Goal: Information Seeking & Learning: Understand process/instructions

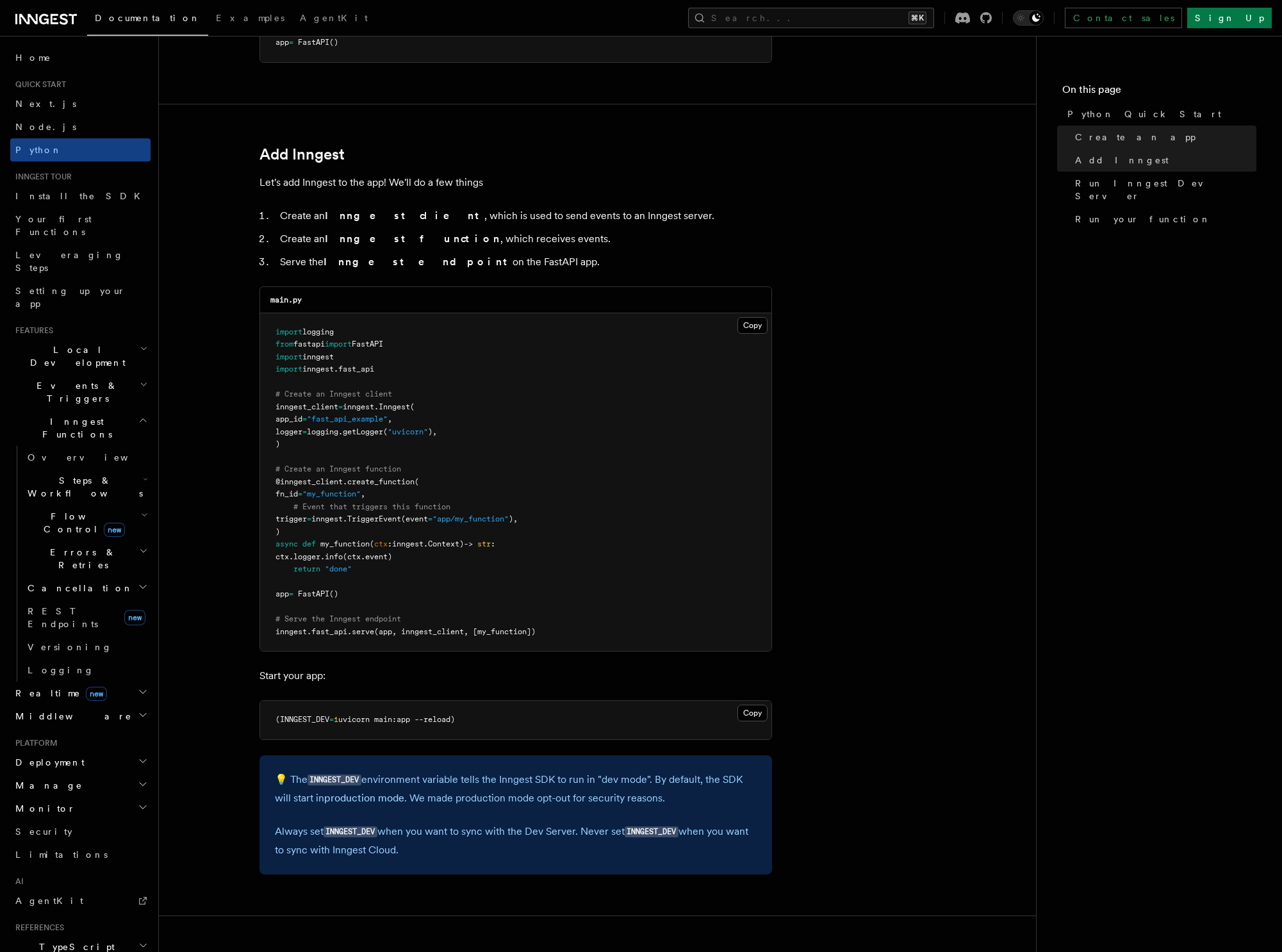
drag, startPoint x: 579, startPoint y: 724, endPoint x: 530, endPoint y: 726, distance: 49.0
click at [569, 726] on pre "(INNGEST_DEV = 1 uvicorn main:app --reload)" at bounding box center [515, 721] width 511 height 39
drag, startPoint x: 501, startPoint y: 720, endPoint x: 268, endPoint y: 719, distance: 233.0
click at [268, 719] on pre "(INNGEST_DEV = 1 uvicorn main:app --reload)" at bounding box center [515, 721] width 511 height 39
copy span "(INNGEST_DEV = 1 uvicorn main:app --reload)"
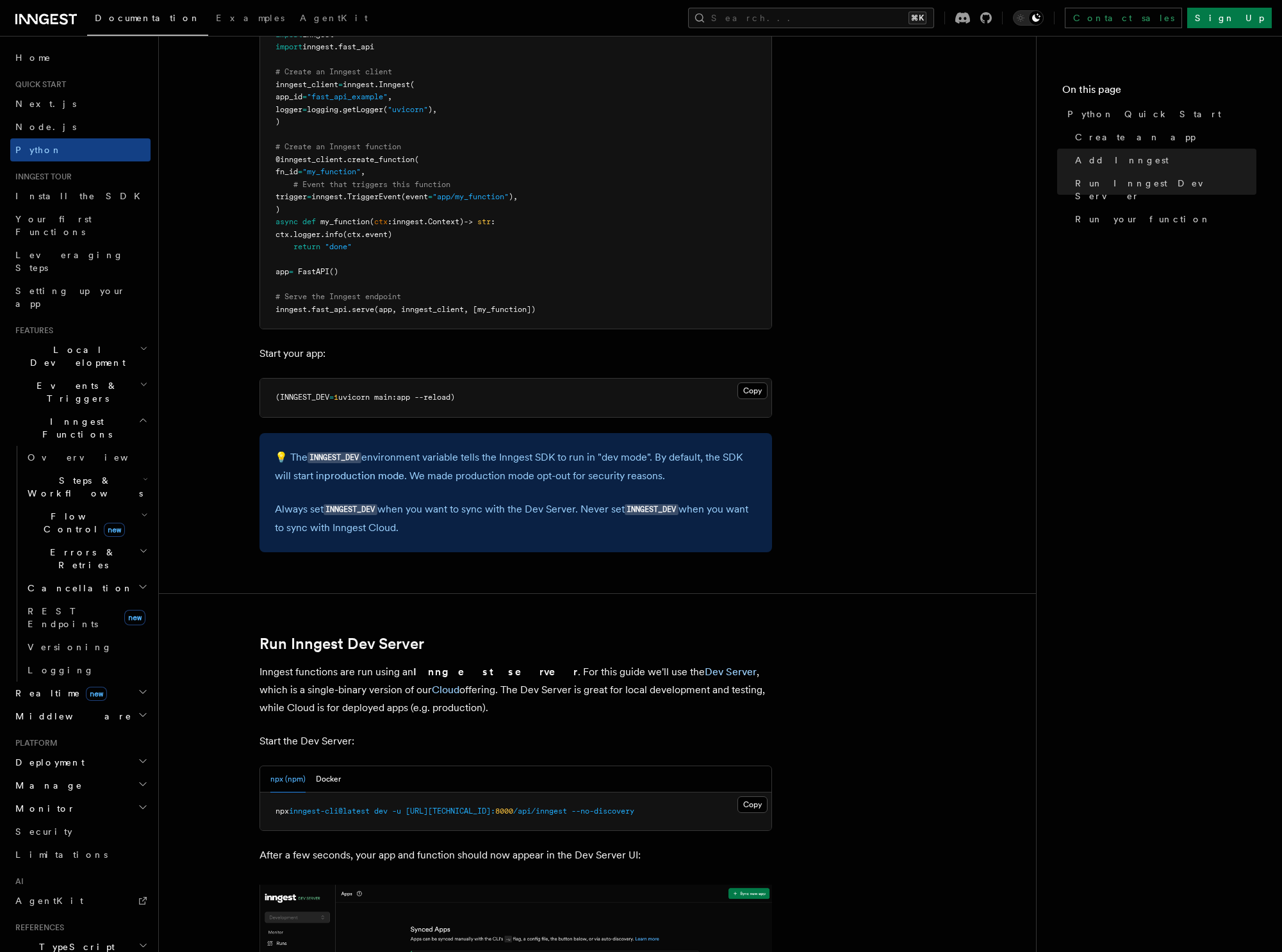
scroll to position [1050, 0]
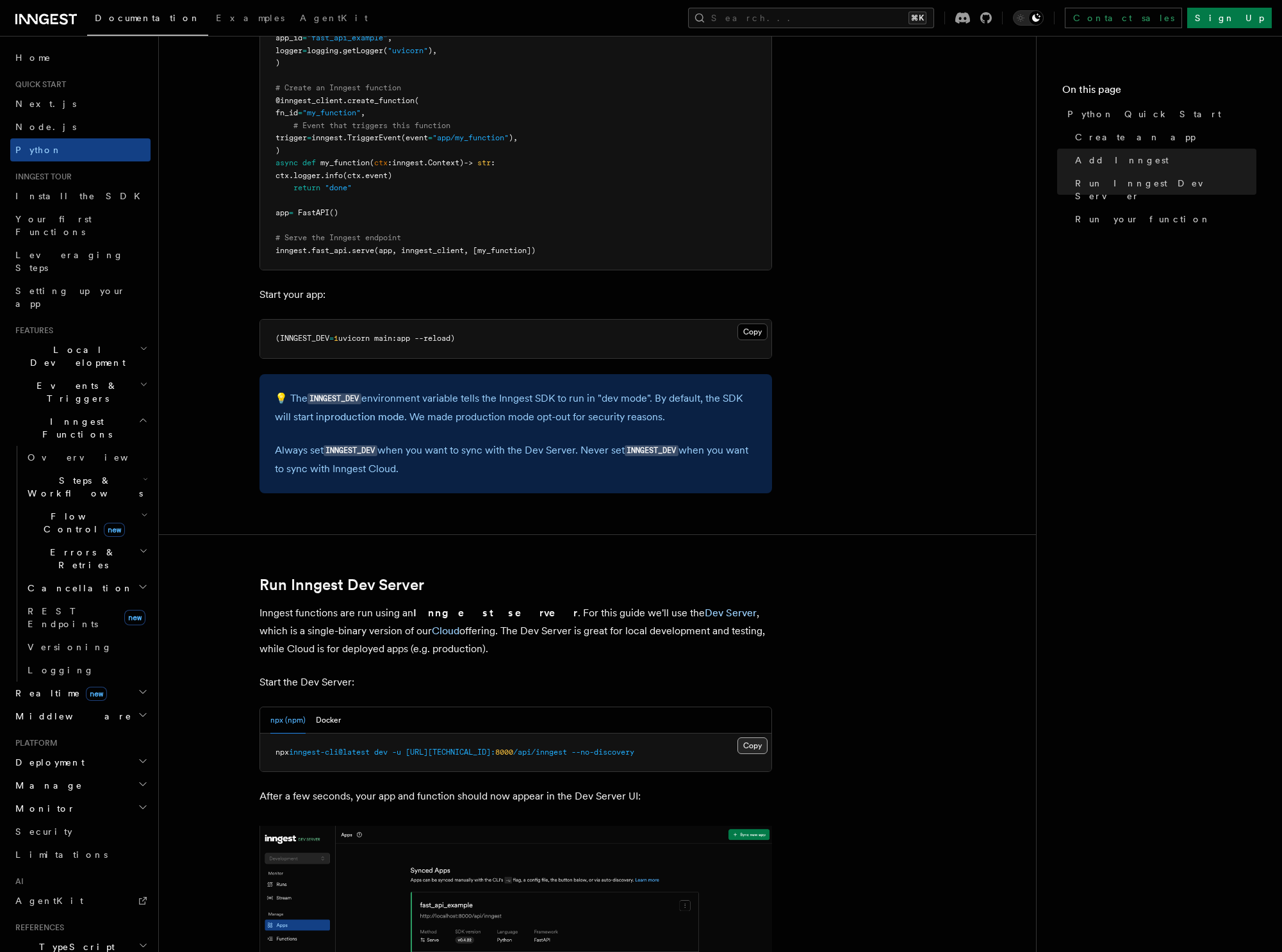
click at [742, 746] on button "Copy Copied" at bounding box center [753, 746] width 30 height 17
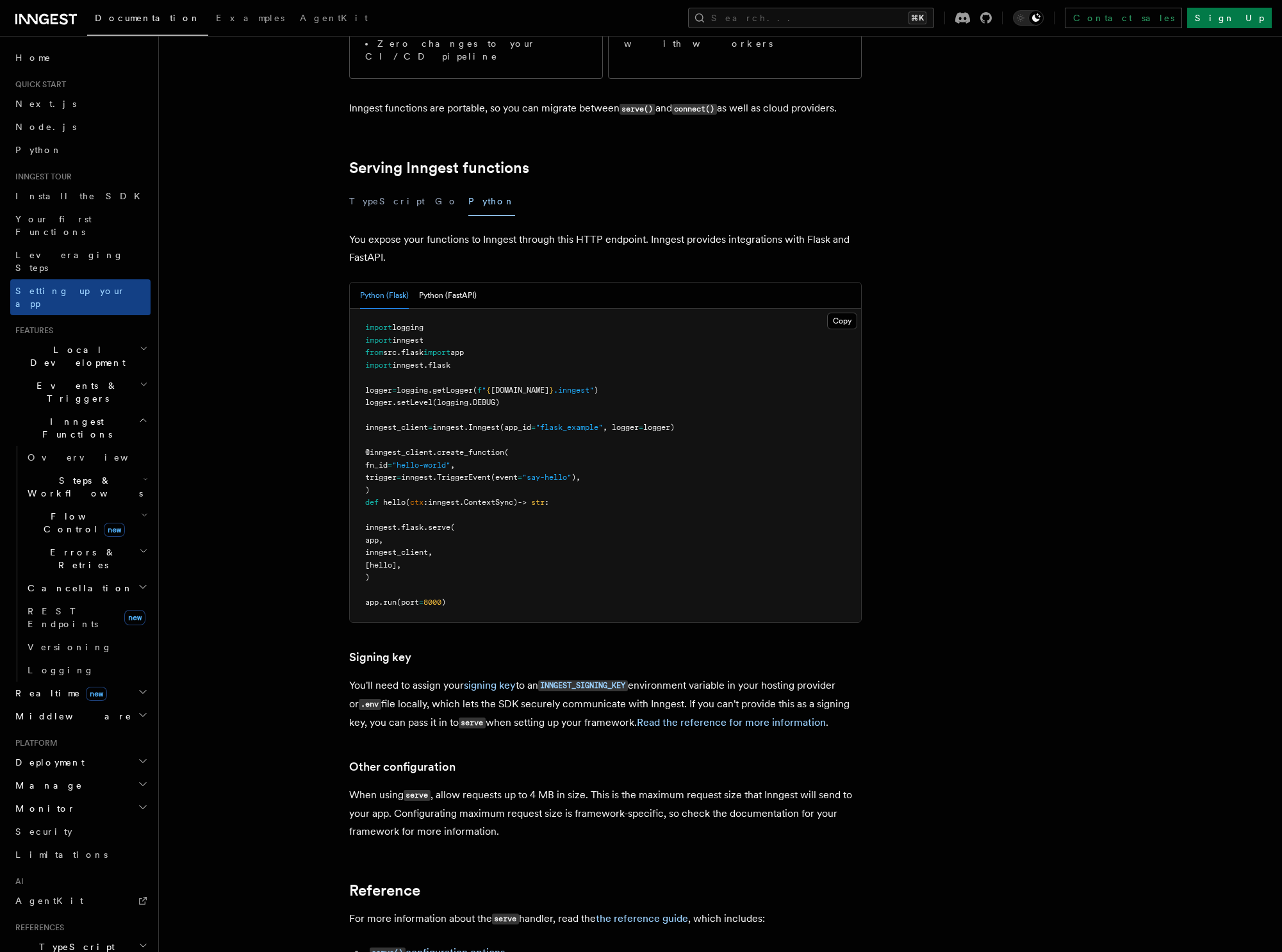
scroll to position [326, 0]
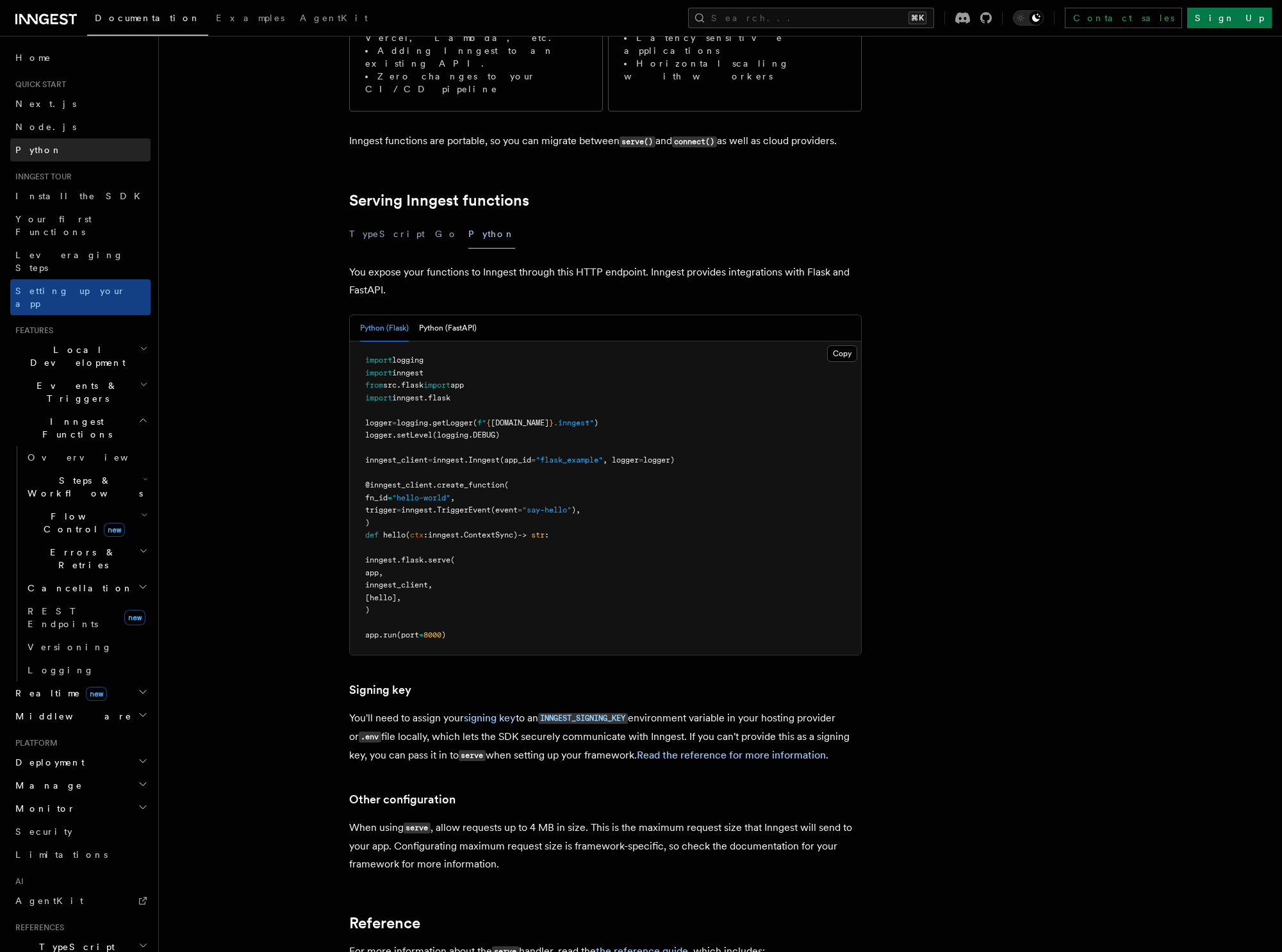
click at [40, 154] on span "Python" at bounding box center [39, 150] width 47 height 10
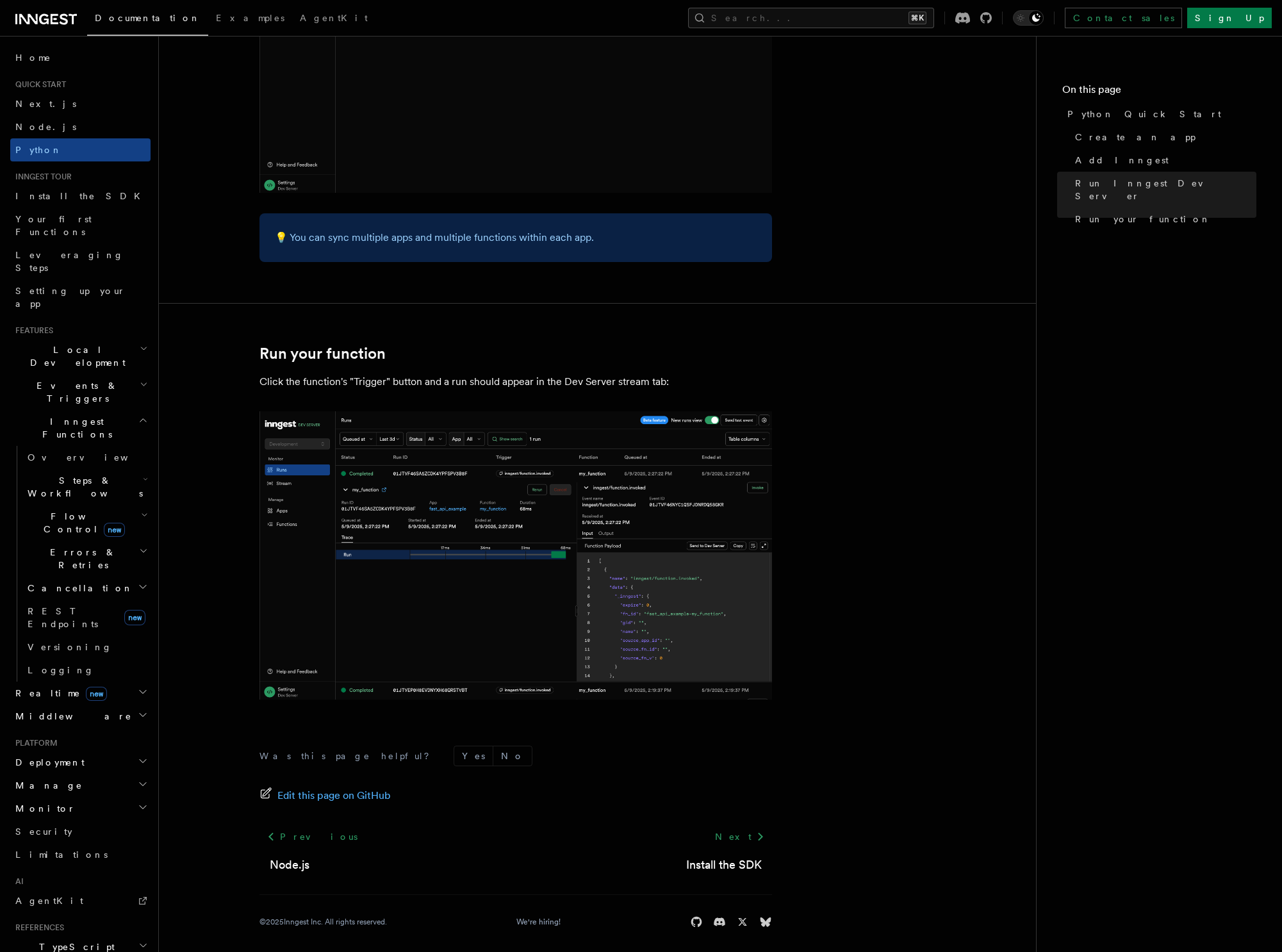
scroll to position [2288, 0]
